Goal: Task Accomplishment & Management: Complete application form

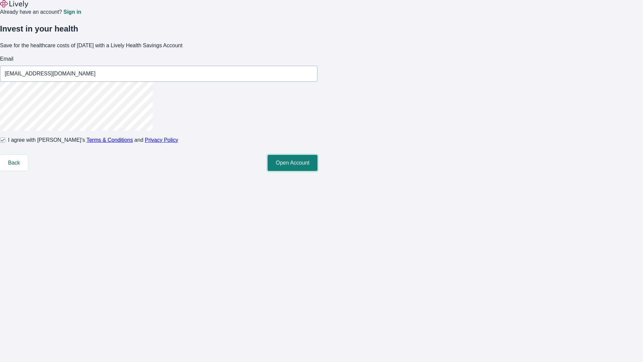
click at [318, 171] on button "Open Account" at bounding box center [293, 163] width 50 height 16
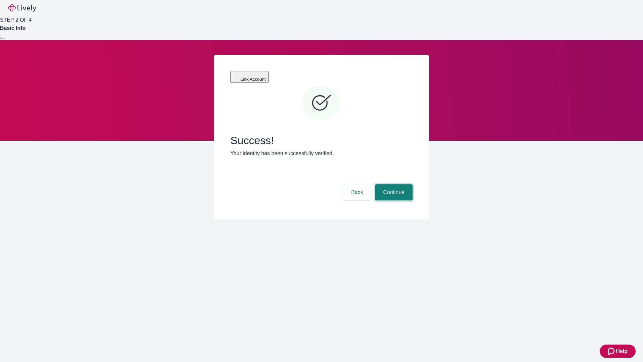
click at [393, 184] on button "Continue" at bounding box center [394, 192] width 38 height 16
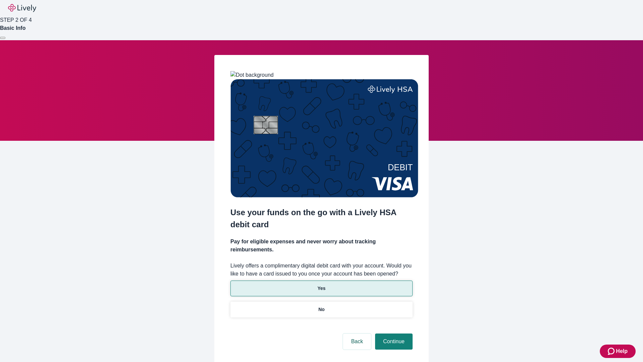
click at [321, 285] on p "Yes" at bounding box center [322, 288] width 8 height 7
click at [393, 333] on button "Continue" at bounding box center [394, 341] width 38 height 16
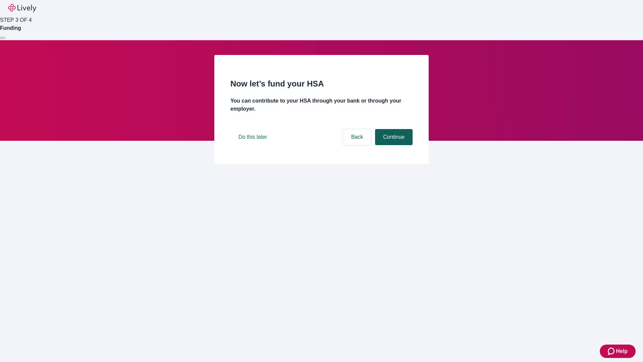
click at [393, 145] on button "Continue" at bounding box center [394, 137] width 38 height 16
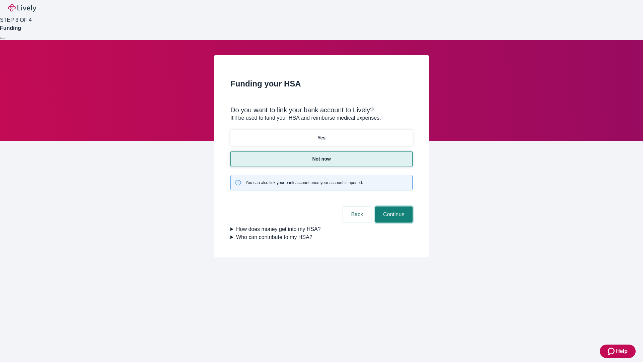
click at [393, 206] on button "Continue" at bounding box center [394, 214] width 38 height 16
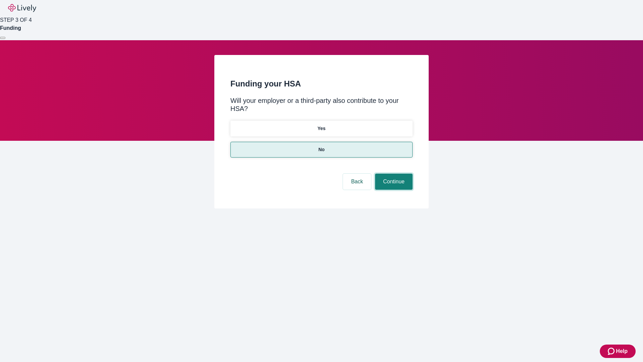
click at [393, 174] on button "Continue" at bounding box center [394, 182] width 38 height 16
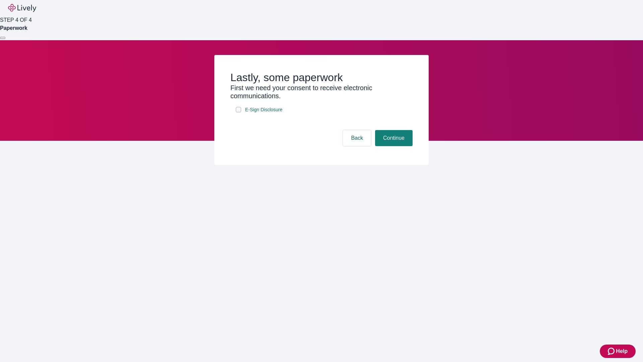
click at [239, 112] on input "E-Sign Disclosure" at bounding box center [238, 109] width 5 height 5
checkbox input "true"
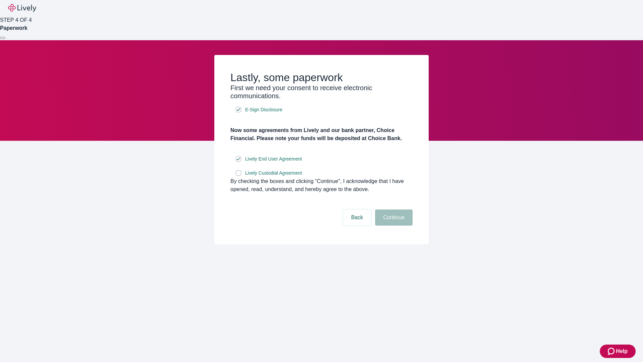
click at [239, 176] on input "Lively Custodial Agreement" at bounding box center [238, 172] width 5 height 5
checkbox input "true"
click at [393, 226] on button "Continue" at bounding box center [394, 217] width 38 height 16
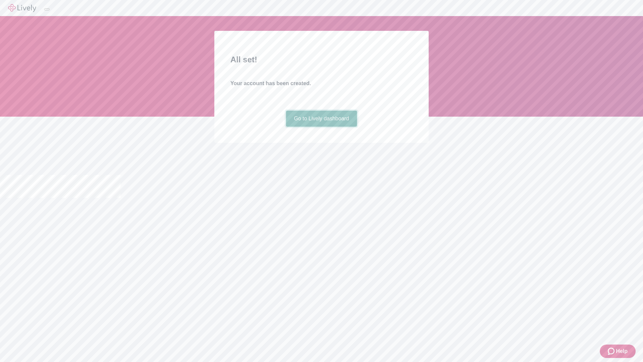
click at [321, 127] on link "Go to Lively dashboard" at bounding box center [321, 119] width 71 height 16
